Goal: Find specific page/section: Find specific page/section

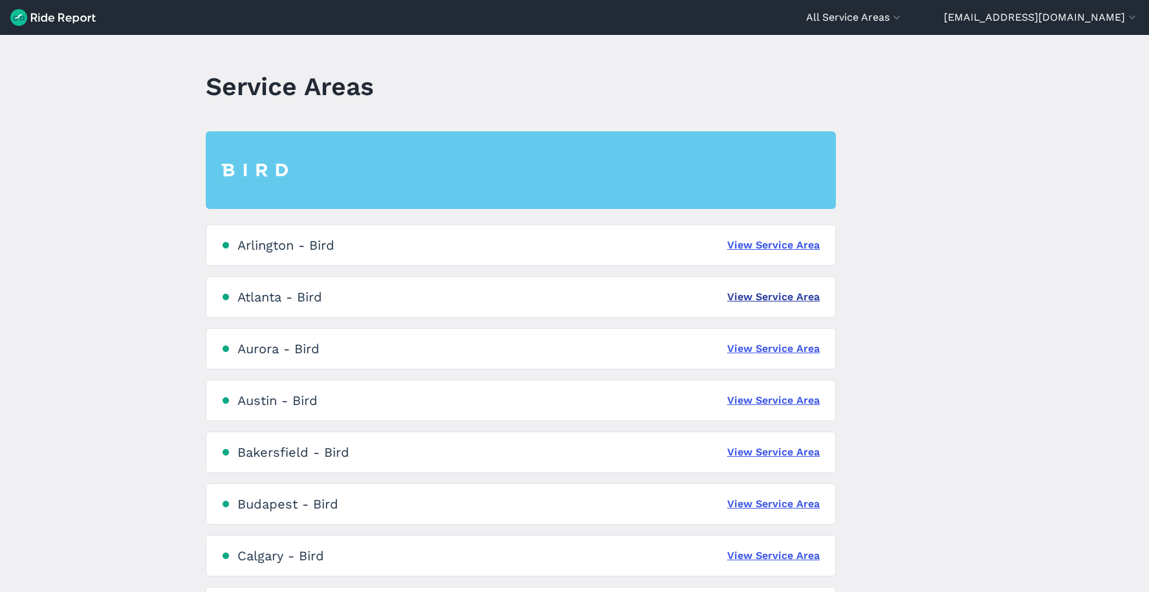
click at [748, 293] on link "View Service Area" at bounding box center [773, 297] width 93 height 16
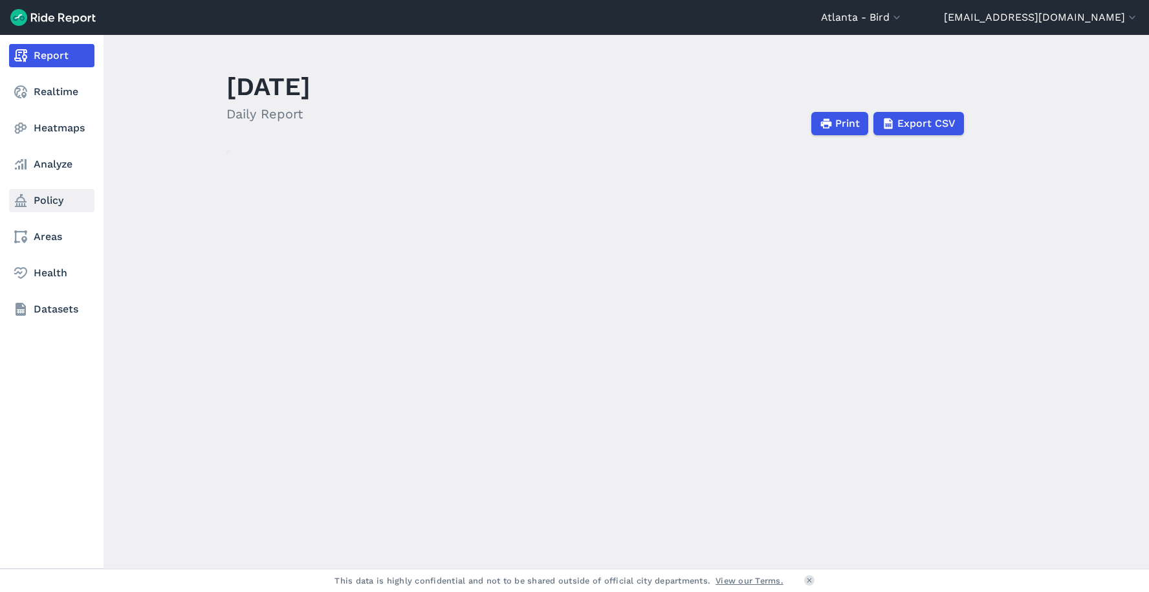
click at [51, 200] on link "Policy" at bounding box center [51, 200] width 85 height 23
